Goal: Use online tool/utility: Utilize a website feature to perform a specific function

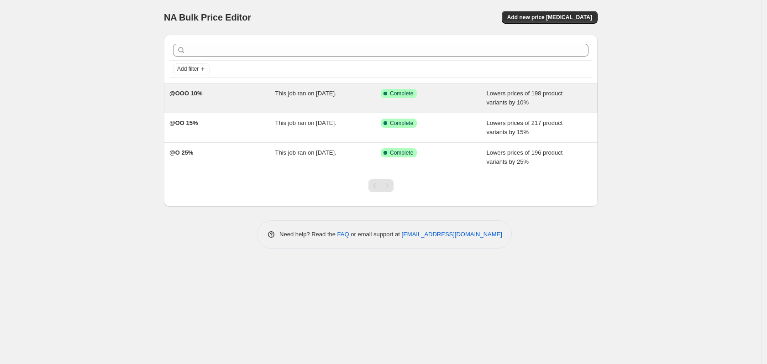
click at [262, 103] on div "@OOO 10%" at bounding box center [222, 98] width 106 height 18
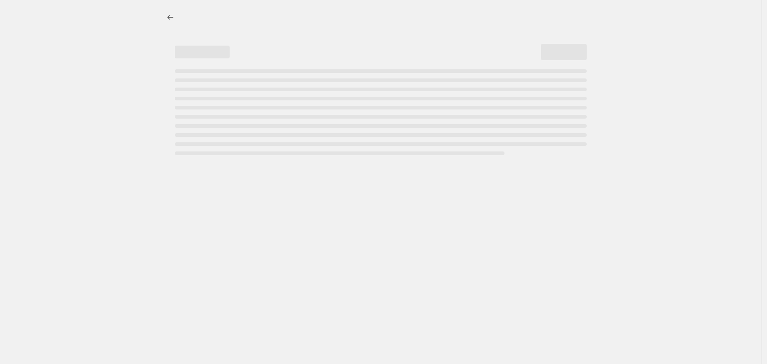
select select "percentage"
select select "no_change"
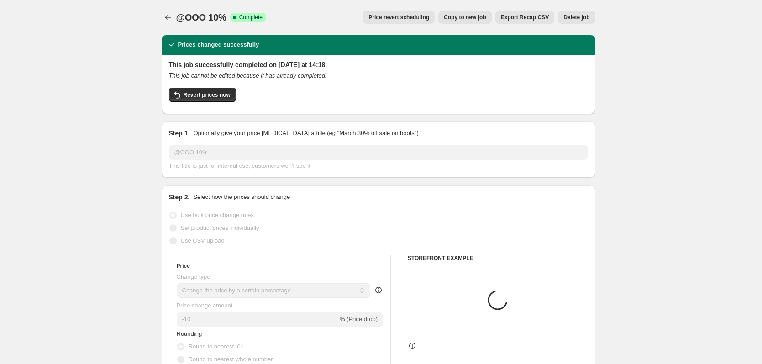
select select "tag"
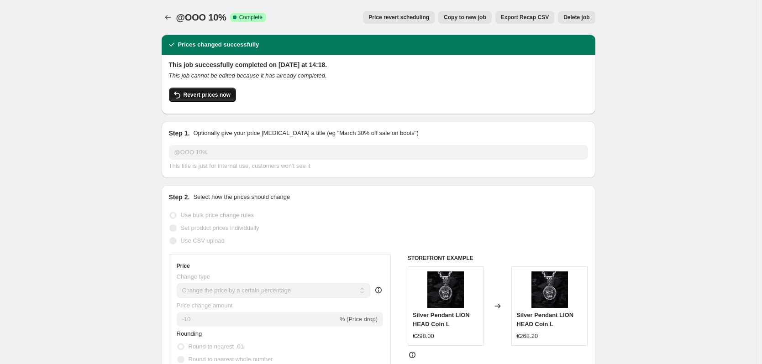
click at [225, 95] on span "Revert prices now" at bounding box center [207, 94] width 47 height 7
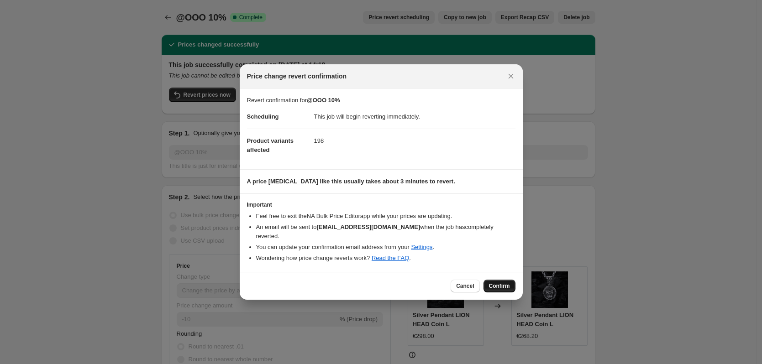
click at [495, 284] on span "Confirm" at bounding box center [499, 286] width 21 height 7
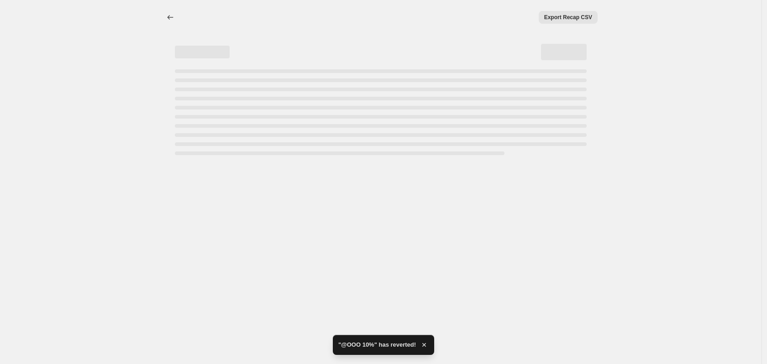
select select "percentage"
select select "no_change"
select select "tag"
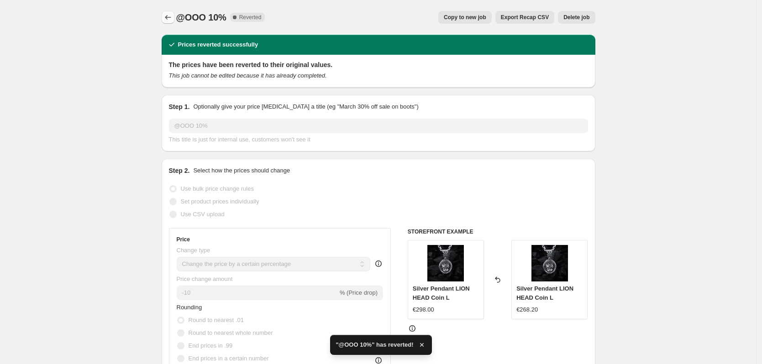
click at [170, 21] on icon "Price change jobs" at bounding box center [167, 17] width 9 height 9
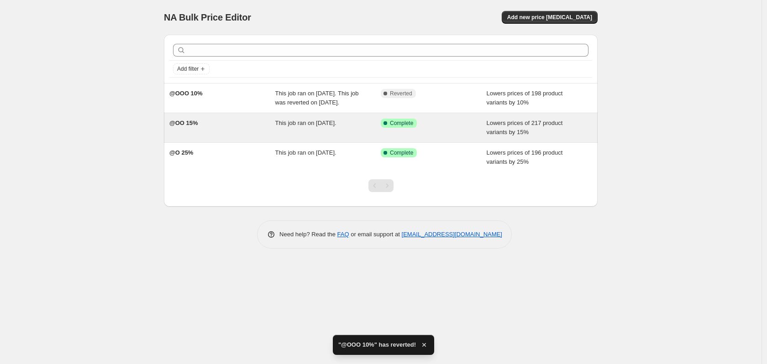
click at [213, 137] on div "@OO 15%" at bounding box center [222, 128] width 106 height 18
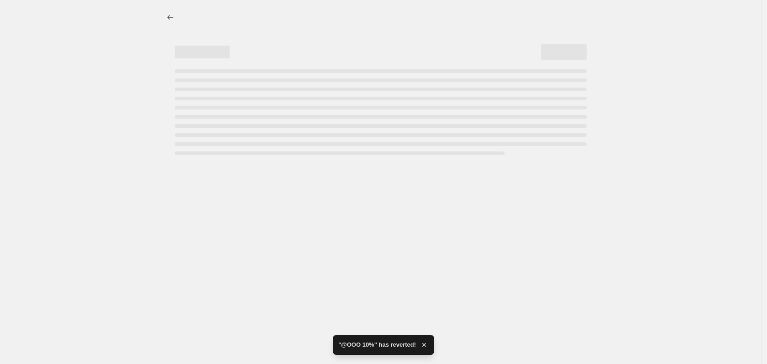
select select "percentage"
select select "no_change"
select select "tag"
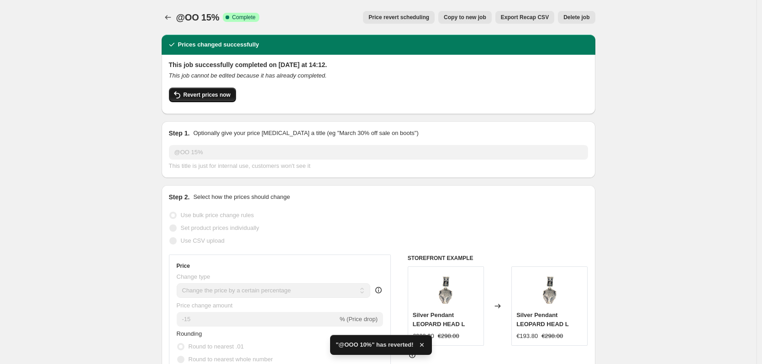
click at [217, 97] on span "Revert prices now" at bounding box center [207, 94] width 47 height 7
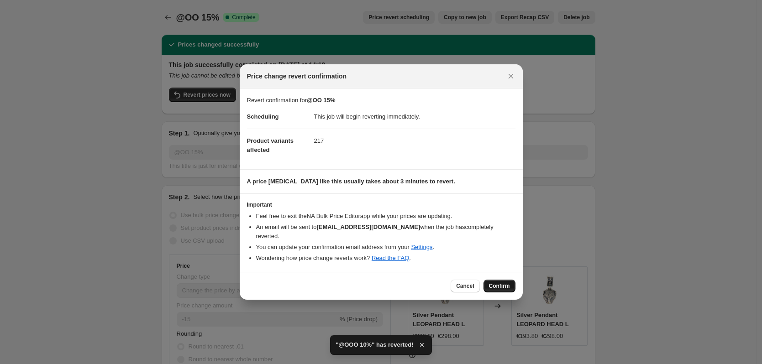
click at [494, 283] on span "Confirm" at bounding box center [499, 286] width 21 height 7
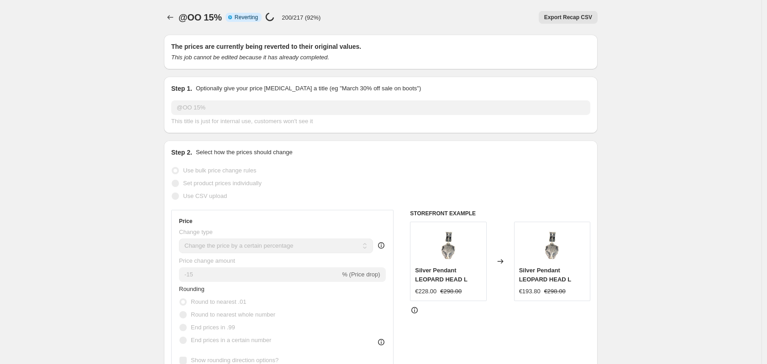
select select "percentage"
select select "no_change"
select select "tag"
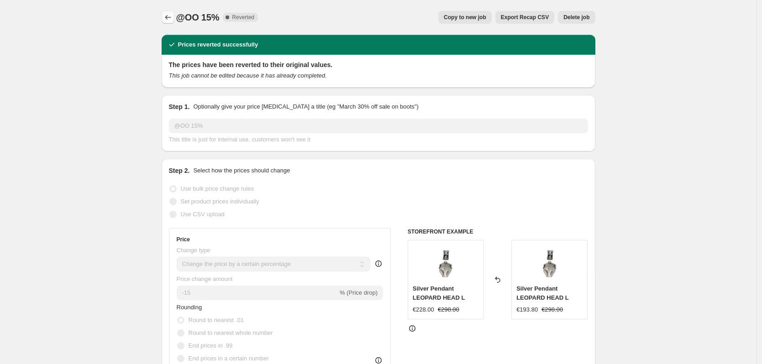
click at [170, 19] on icon "Price change jobs" at bounding box center [167, 17] width 9 height 9
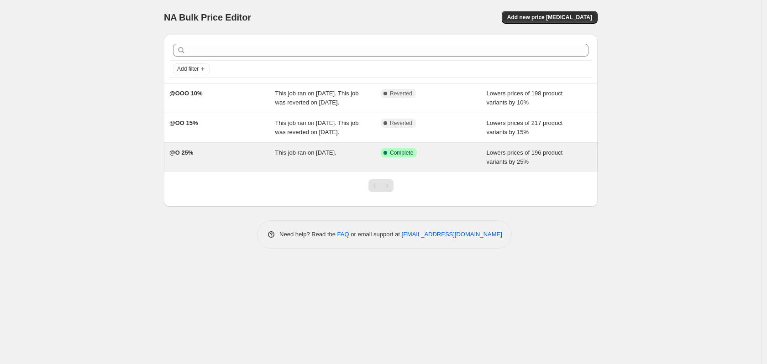
click at [326, 156] on span "This job ran on 8. September 2025." at bounding box center [305, 152] width 61 height 7
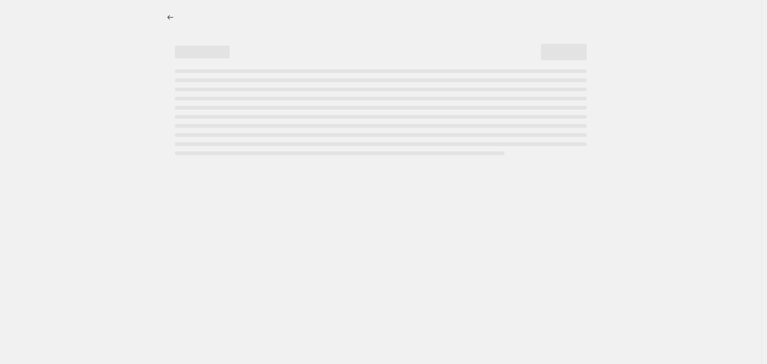
select select "percentage"
select select "no_change"
select select "tag"
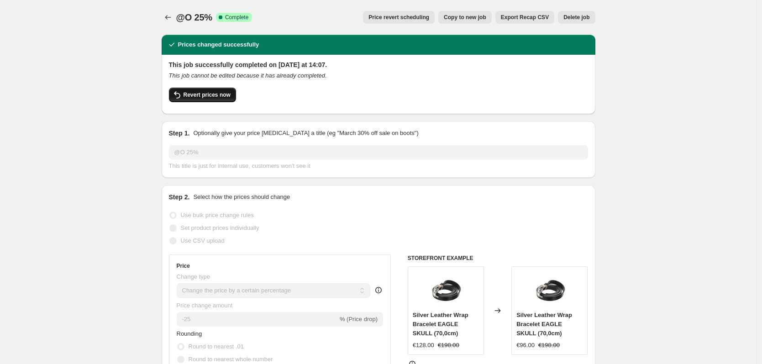
click at [218, 95] on span "Revert prices now" at bounding box center [207, 94] width 47 height 7
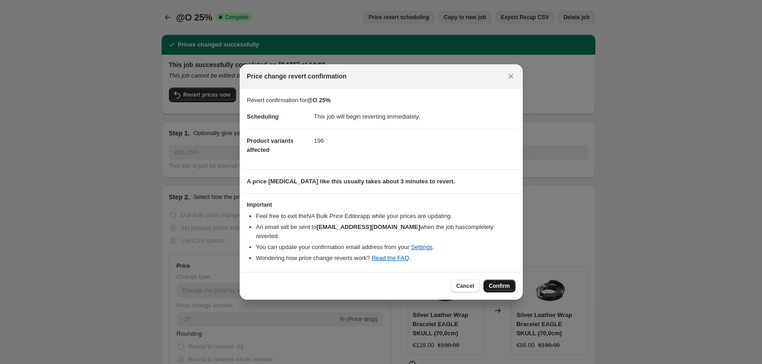
click at [506, 283] on span "Confirm" at bounding box center [499, 286] width 21 height 7
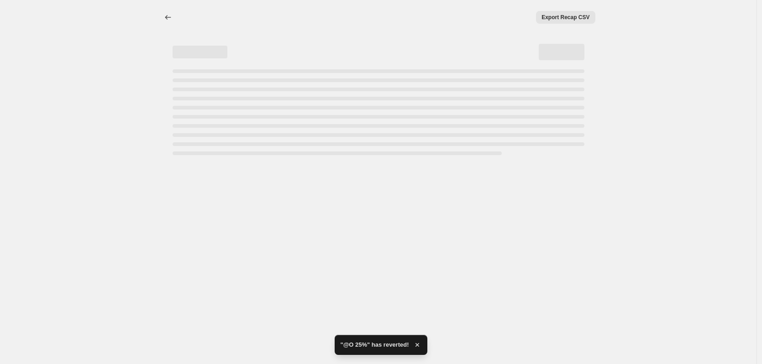
select select "percentage"
select select "no_change"
select select "tag"
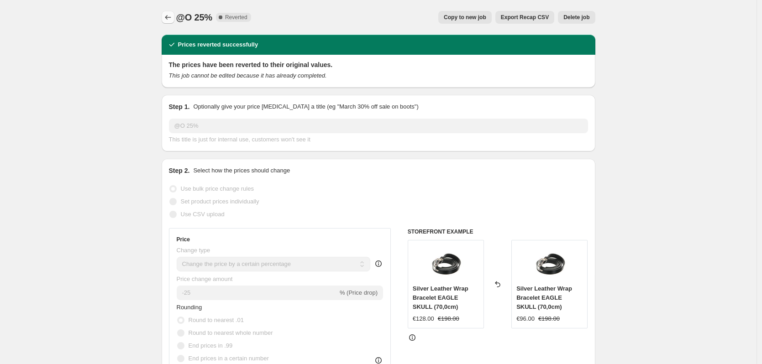
click at [168, 18] on icon "Price change jobs" at bounding box center [168, 17] width 6 height 5
